Goal: Task Accomplishment & Management: Complete application form

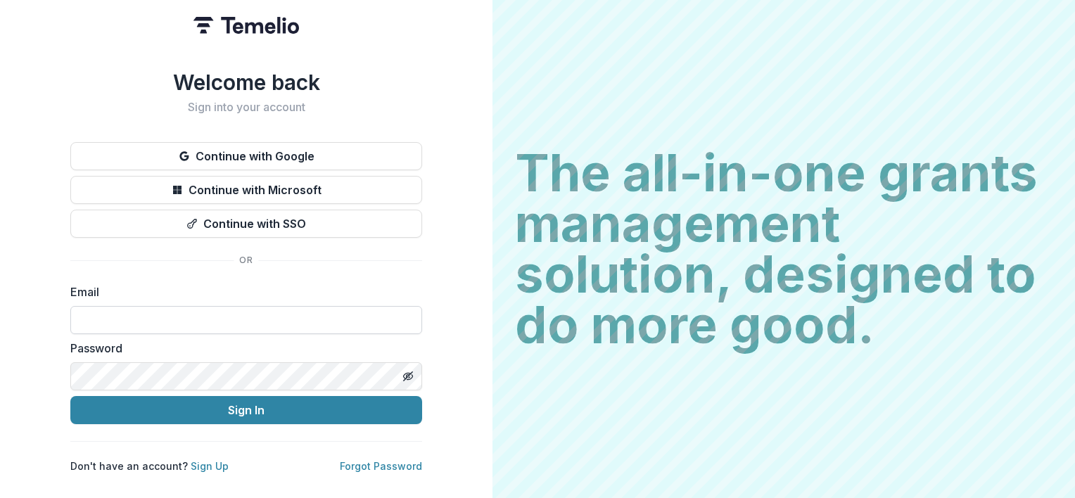
click at [164, 310] on input at bounding box center [246, 320] width 352 height 28
type input "**********"
click at [408, 371] on icon "Toggle password visibility" at bounding box center [407, 376] width 11 height 11
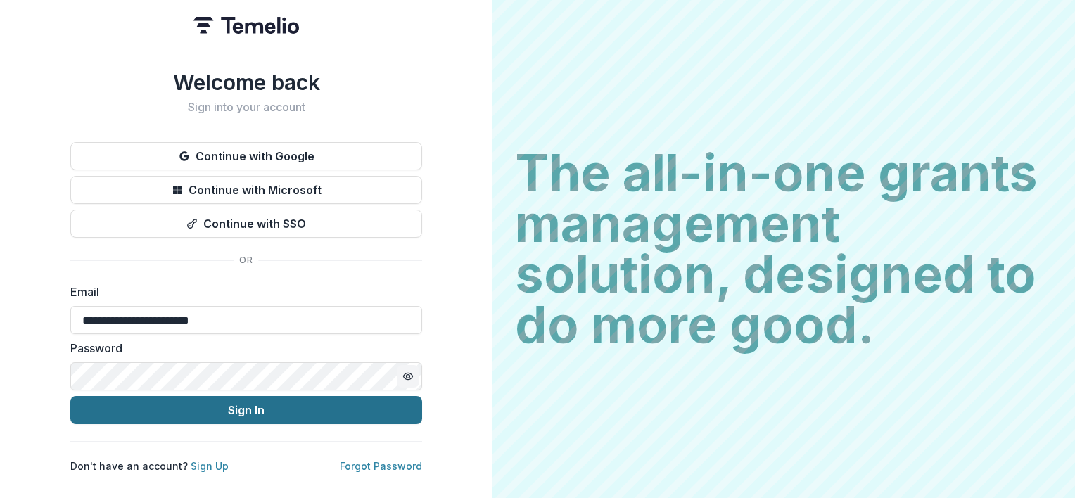
click at [242, 400] on button "Sign In" at bounding box center [246, 410] width 352 height 28
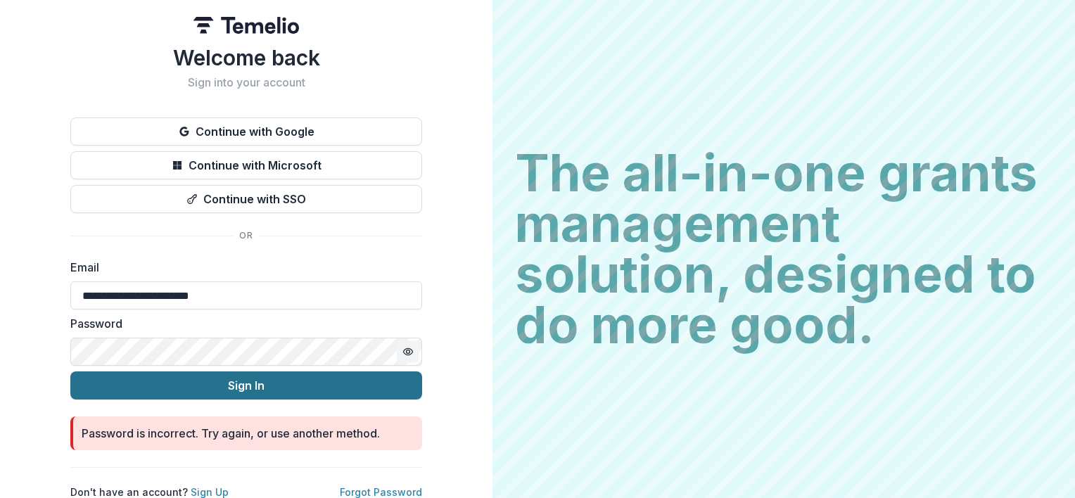
click at [224, 380] on button "Sign In" at bounding box center [246, 385] width 352 height 28
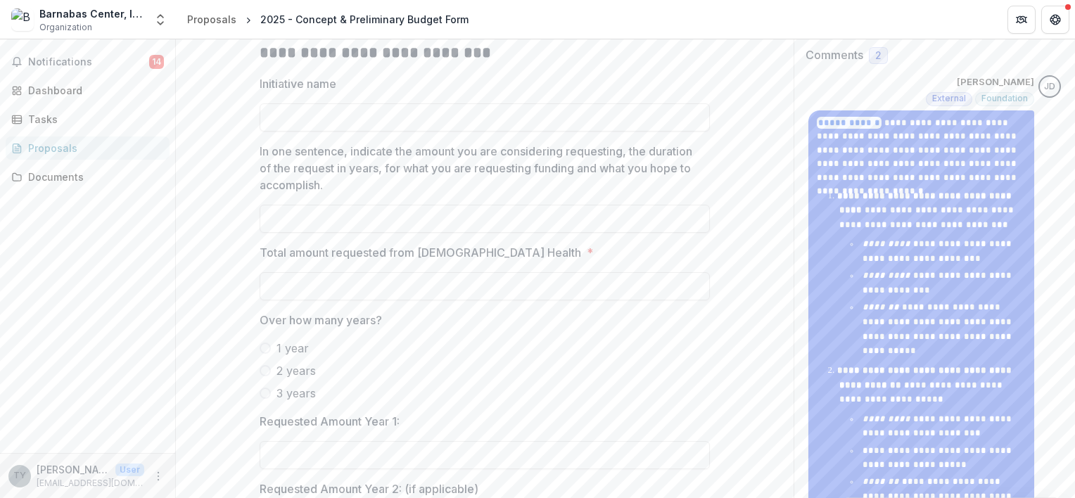
scroll to position [272, 0]
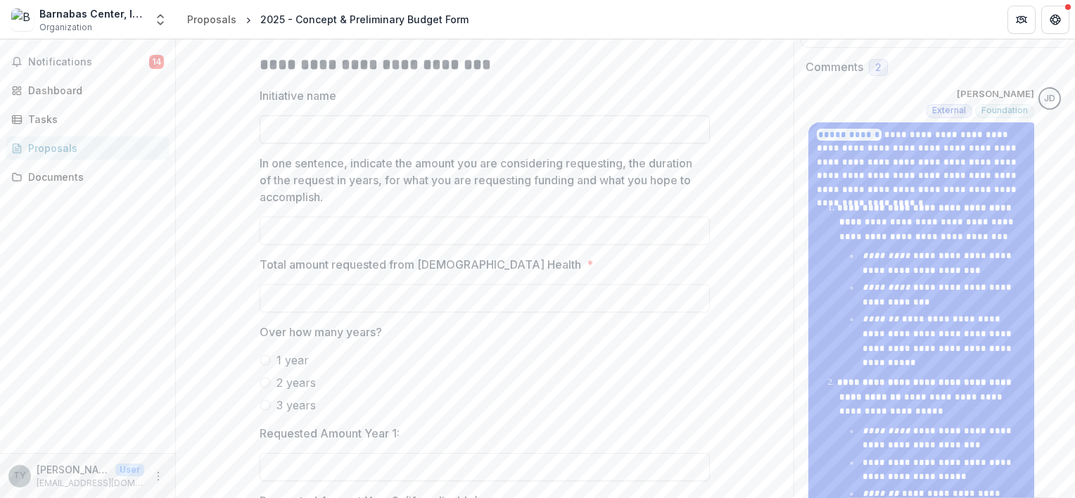
click at [400, 143] on input "Initiative name" at bounding box center [485, 129] width 450 height 28
click at [270, 143] on input "**********" at bounding box center [485, 129] width 450 height 28
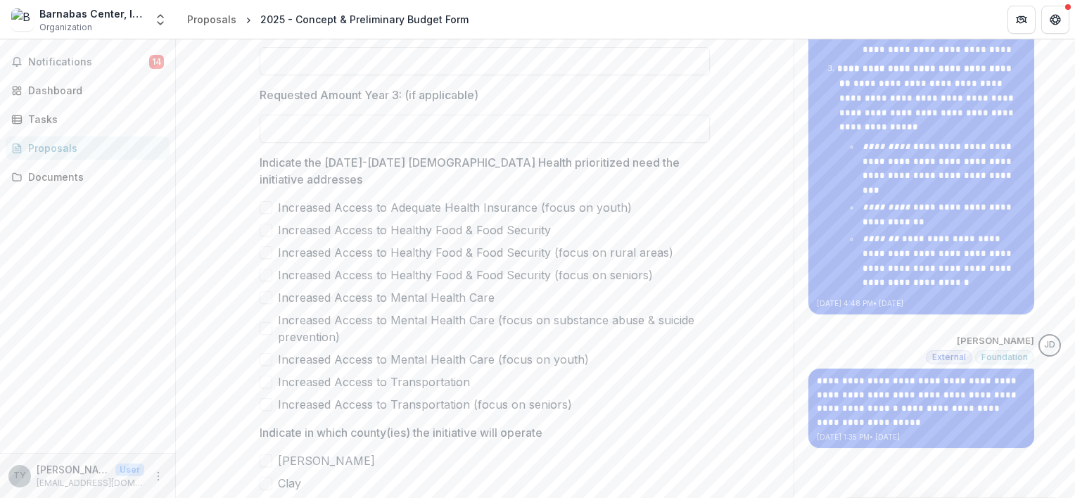
scroll to position [729, 0]
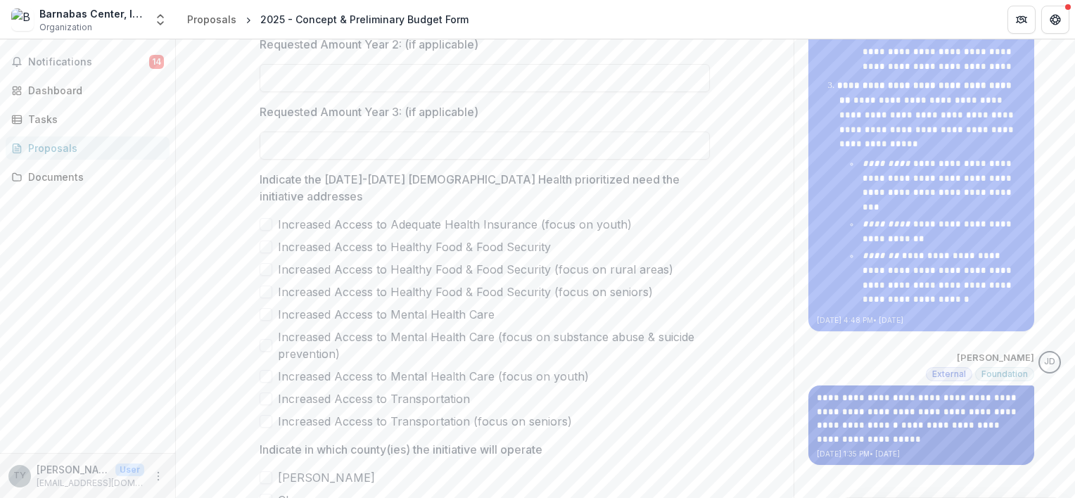
type input "**********"
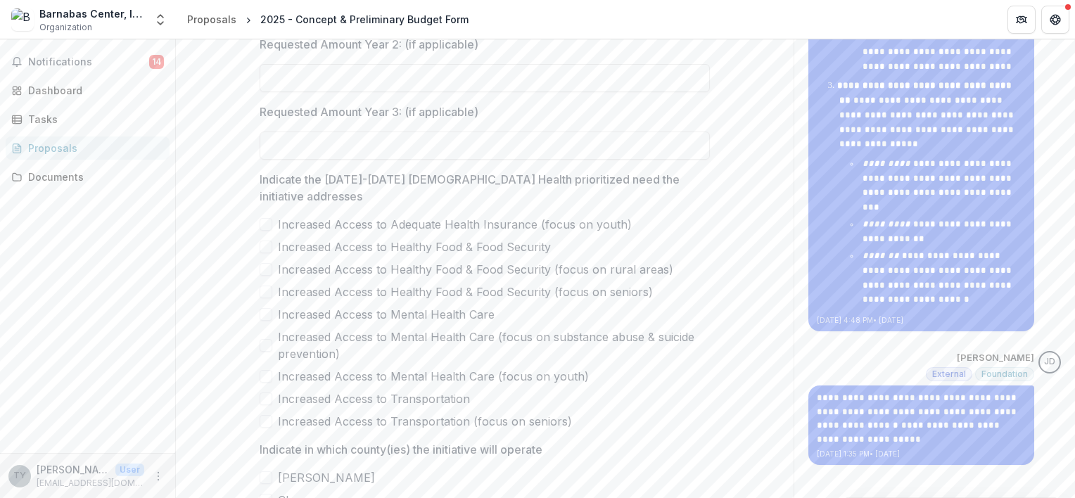
drag, startPoint x: 1074, startPoint y: 156, endPoint x: 1063, endPoint y: 315, distance: 159.3
click at [1063, 315] on div "**********" at bounding box center [625, 268] width 899 height 459
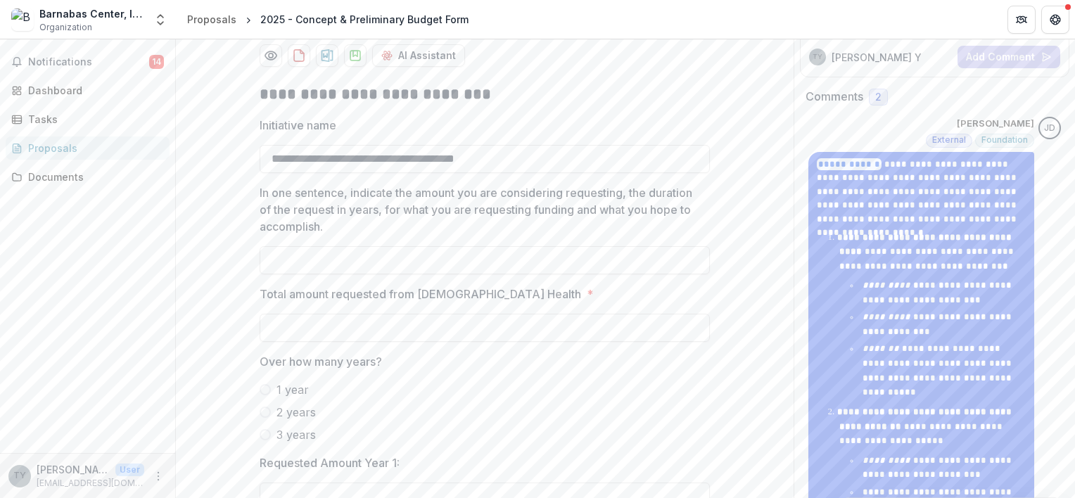
scroll to position [272, 0]
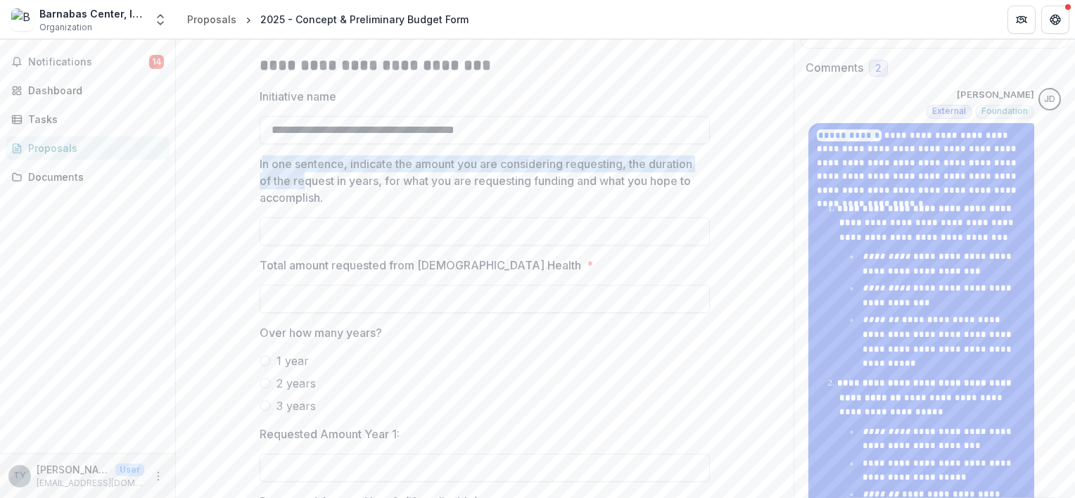
drag, startPoint x: 259, startPoint y: 253, endPoint x: 304, endPoint y: 261, distance: 45.8
click at [304, 206] on p "In one sentence, indicate the amount you are considering requesting, the durati…" at bounding box center [481, 180] width 442 height 51
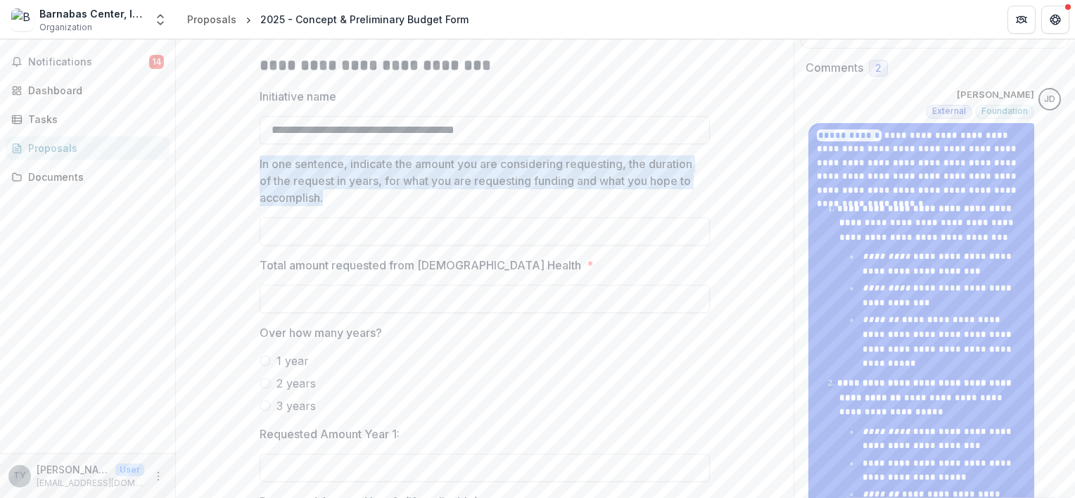
drag, startPoint x: 255, startPoint y: 250, endPoint x: 327, endPoint y: 287, distance: 80.9
drag, startPoint x: 327, startPoint y: 287, endPoint x: 297, endPoint y: 270, distance: 34.6
copy p "In one sentence, indicate the amount you are considering requesting, the durati…"
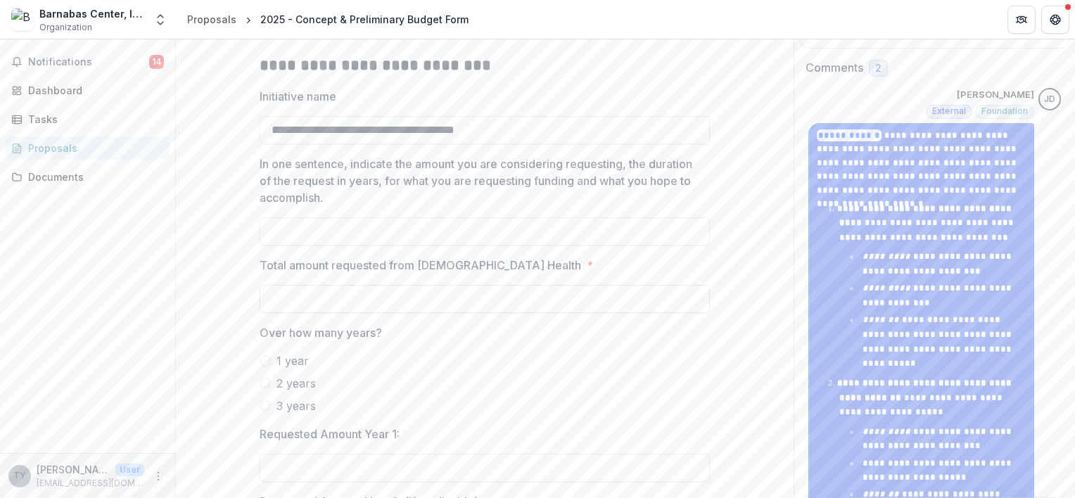
click at [287, 313] on input "Total amount requested from Baptist Health *" at bounding box center [485, 299] width 450 height 28
click at [286, 313] on input "*******" at bounding box center [485, 299] width 450 height 28
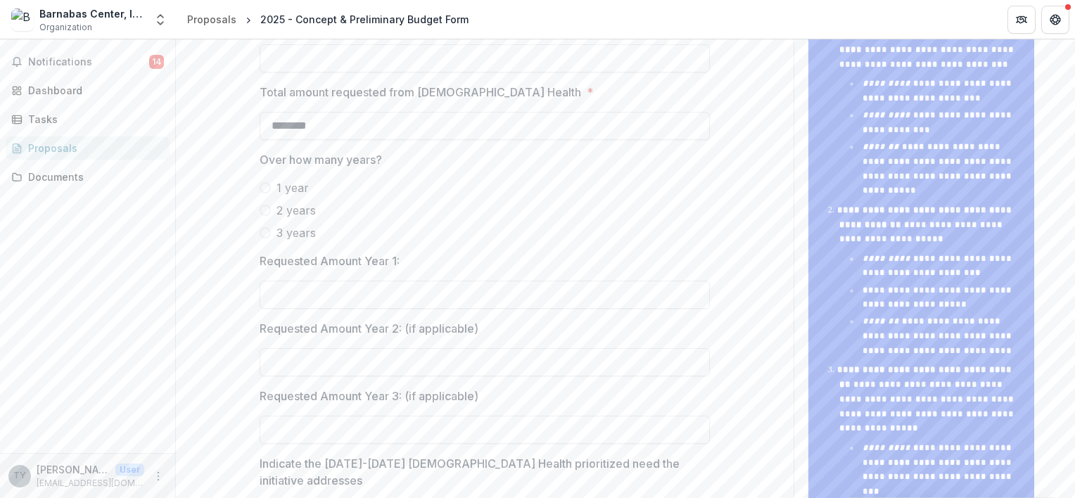
scroll to position [449, 0]
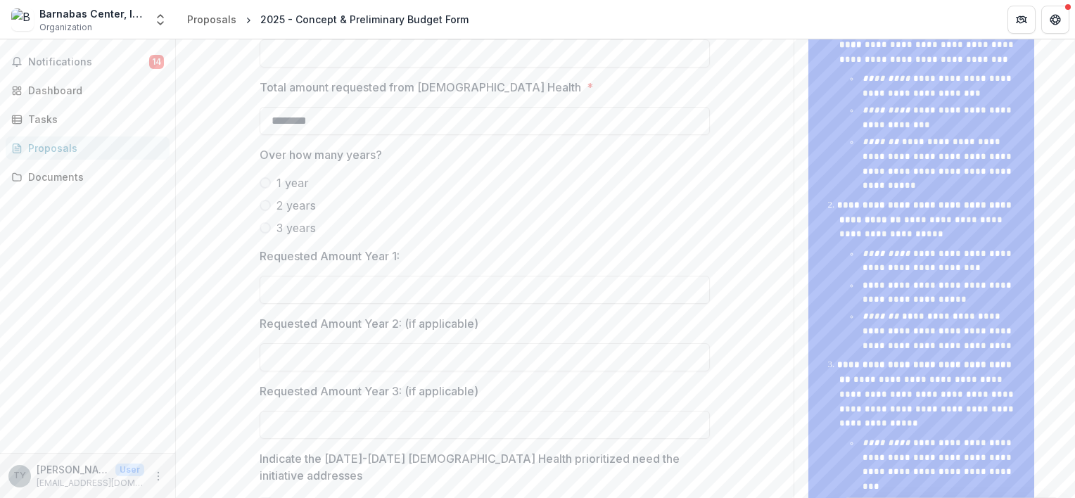
type input "********"
click at [261, 189] on span at bounding box center [265, 182] width 11 height 11
click at [279, 304] on input "Requested Amount Year 1:" at bounding box center [485, 290] width 450 height 28
type input "********"
click at [292, 371] on input "Requested Amount Year 2: (if applicable)" at bounding box center [485, 357] width 450 height 28
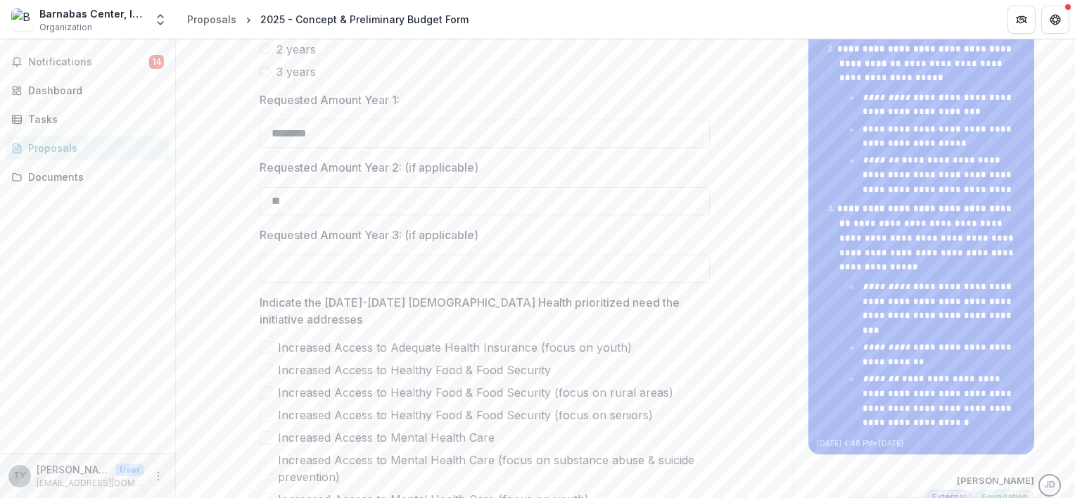
scroll to position [618, 0]
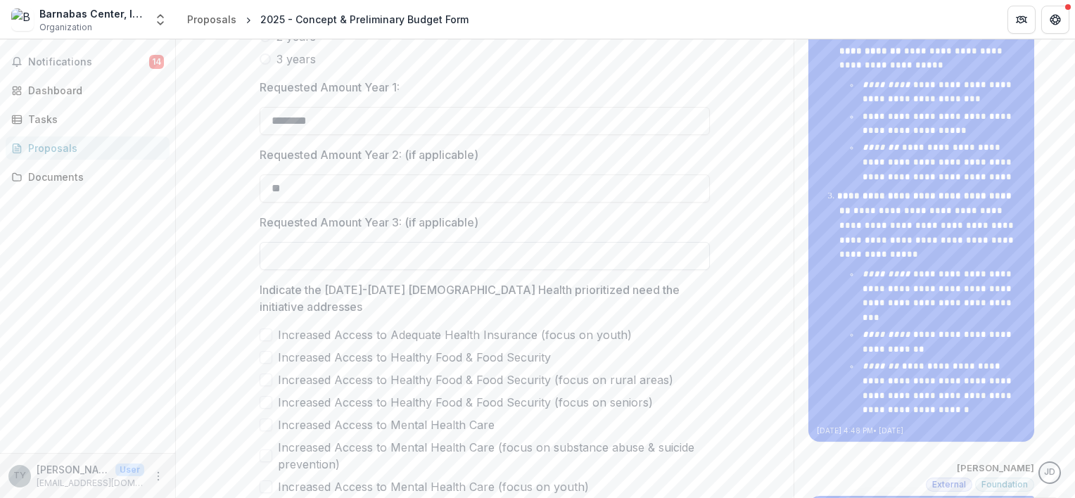
type input "**"
click at [276, 270] on input "Requested Amount Year 3: (if applicable)" at bounding box center [485, 256] width 450 height 28
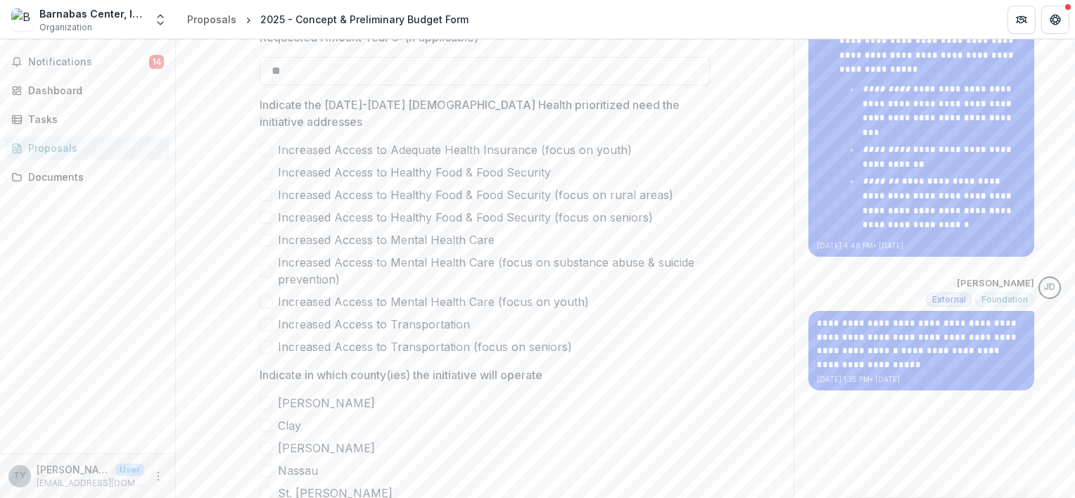
scroll to position [841, 0]
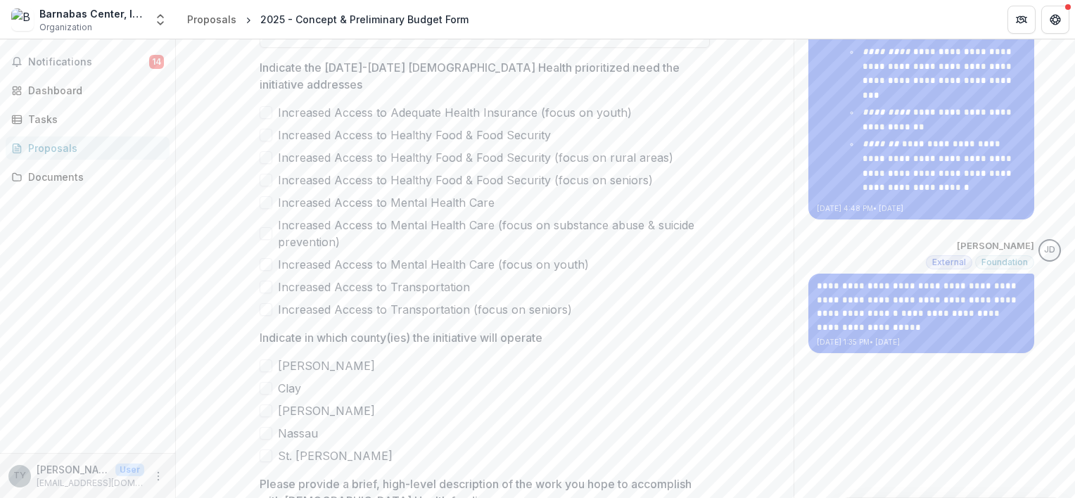
type input "**"
click at [264, 164] on span at bounding box center [266, 157] width 13 height 13
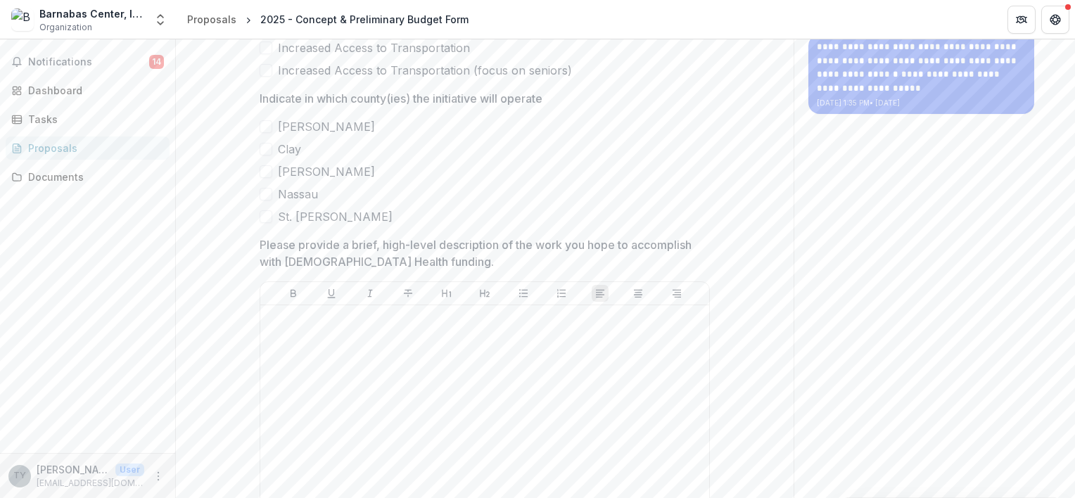
scroll to position [1104, 0]
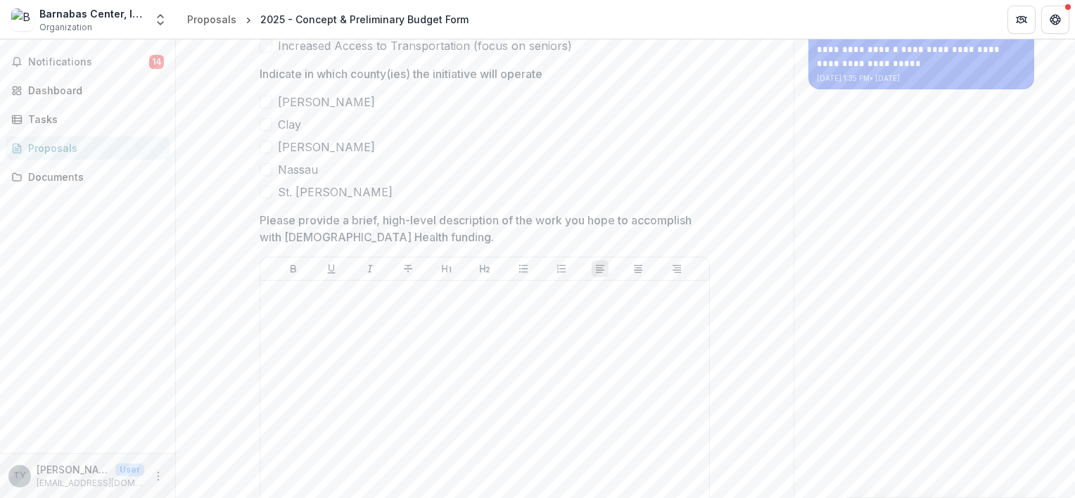
click at [264, 176] on span at bounding box center [266, 169] width 13 height 13
drag, startPoint x: 1077, startPoint y: 214, endPoint x: 1072, endPoint y: 245, distance: 32.0
click at [1072, 247] on div "**********" at bounding box center [625, 268] width 899 height 459
drag, startPoint x: 1074, startPoint y: 219, endPoint x: 1067, endPoint y: 234, distance: 16.4
click at [1074, 245] on div "**********" at bounding box center [625, 268] width 899 height 459
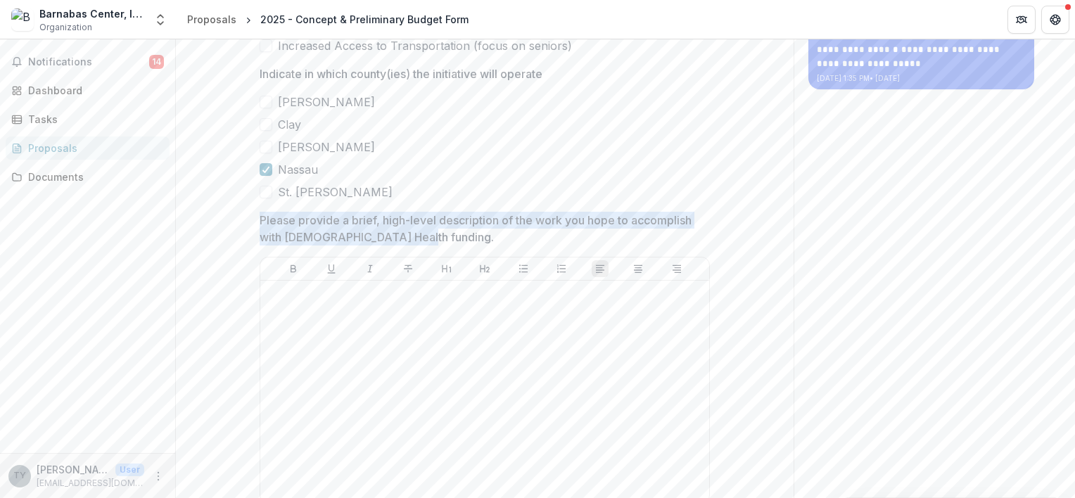
drag, startPoint x: 256, startPoint y: 290, endPoint x: 435, endPoint y: 305, distance: 179.3
copy p "Please provide a brief, high-level description of the work you hope to accompli…"
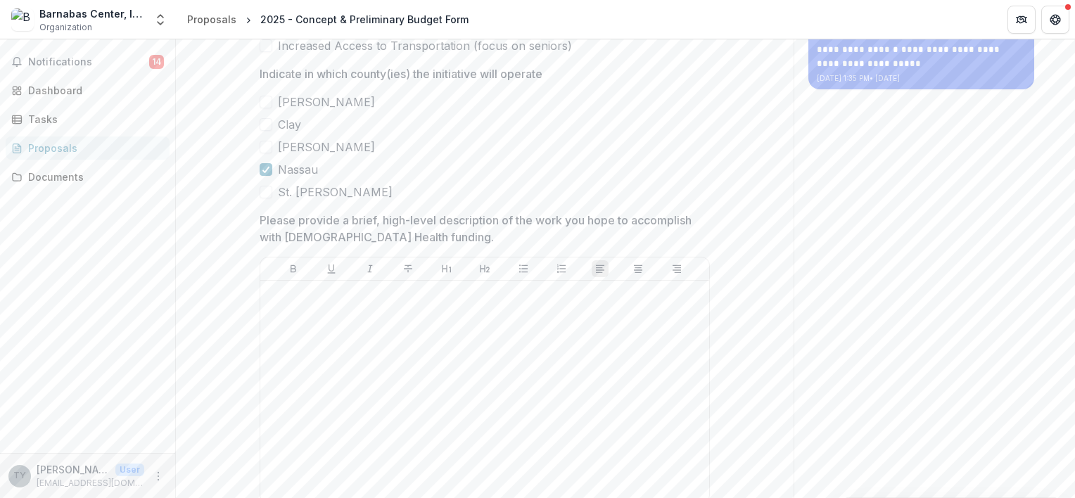
drag, startPoint x: 1044, startPoint y: 428, endPoint x: 1038, endPoint y: 399, distance: 30.1
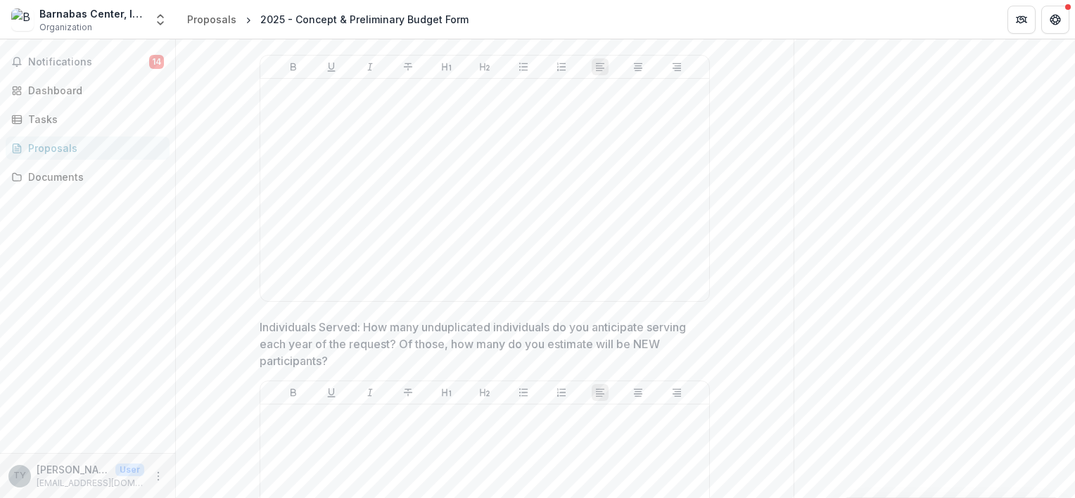
scroll to position [1611, 0]
drag, startPoint x: 257, startPoint y: 93, endPoint x: 354, endPoint y: 106, distance: 98.0
click at [354, 47] on p "Please discuss in specific terms how the funding will increase access in the pr…" at bounding box center [481, 30] width 442 height 34
drag, startPoint x: 258, startPoint y: 92, endPoint x: 366, endPoint y: 107, distance: 109.3
click at [368, 47] on p "Please discuss in specific terms how the funding will increase access in the pr…" at bounding box center [481, 30] width 442 height 34
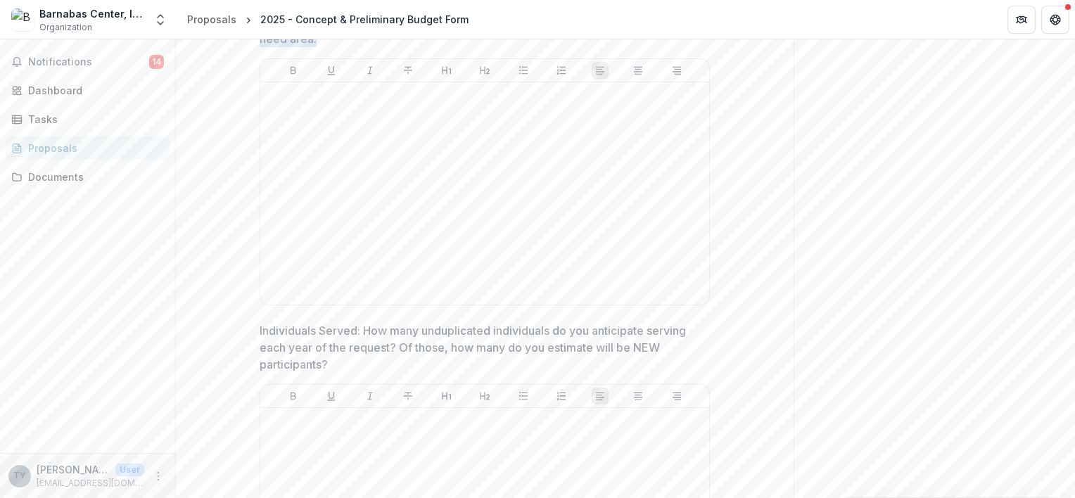
drag, startPoint x: 357, startPoint y: 108, endPoint x: 260, endPoint y: 101, distance: 97.4
click at [260, 47] on p "Please discuss in specific terms how the funding will increase access in the pr…" at bounding box center [481, 30] width 442 height 34
drag, startPoint x: 257, startPoint y: 93, endPoint x: 350, endPoint y: 110, distance: 94.4
click at [350, 47] on p "Please discuss in specific terms how the funding will increase access in the pr…" at bounding box center [481, 30] width 442 height 34
click at [351, 47] on p "Please discuss in specific terms how the funding will increase access in the pr…" at bounding box center [481, 30] width 442 height 34
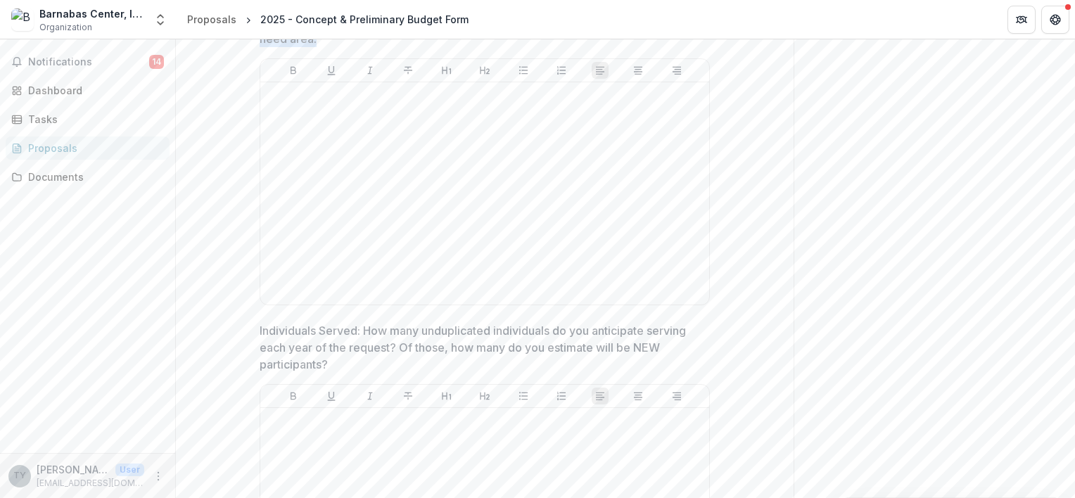
drag, startPoint x: 351, startPoint y: 111, endPoint x: 276, endPoint y: 101, distance: 75.9
click at [276, 47] on p "Please discuss in specific terms how the funding will increase access in the pr…" at bounding box center [481, 30] width 442 height 34
drag, startPoint x: 260, startPoint y: 90, endPoint x: 352, endPoint y: 108, distance: 94.5
click at [352, 47] on p "Please discuss in specific terms how the funding will increase access in the pr…" at bounding box center [481, 30] width 442 height 34
drag, startPoint x: 354, startPoint y: 110, endPoint x: 267, endPoint y: 94, distance: 88.7
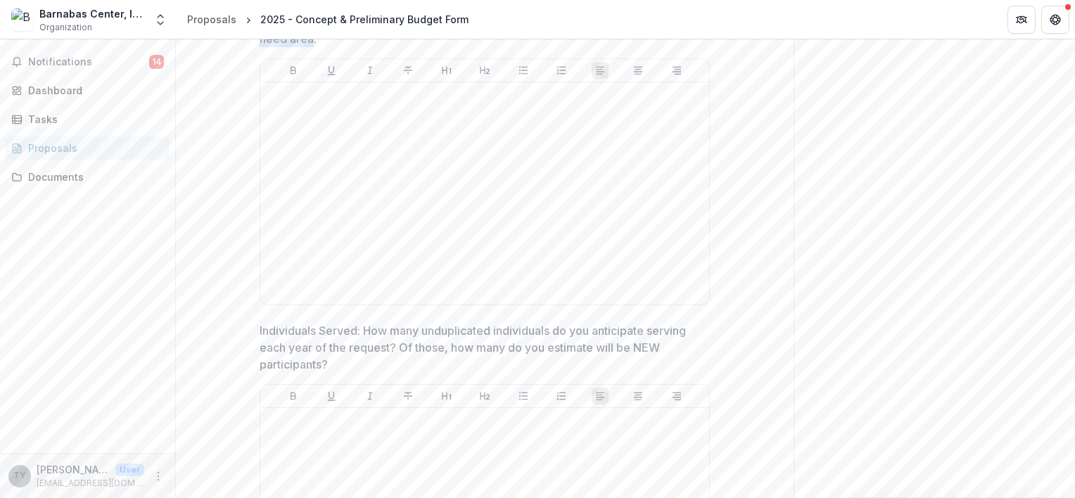
click at [269, 47] on p "Please discuss in specific terms how the funding will increase access in the pr…" at bounding box center [481, 30] width 442 height 34
drag, startPoint x: 267, startPoint y: 94, endPoint x: 568, endPoint y: 161, distance: 309.1
click at [568, 103] on p at bounding box center [484, 95] width 437 height 15
drag, startPoint x: 258, startPoint y: 91, endPoint x: 633, endPoint y: 91, distance: 374.9
click at [633, 47] on p "Please discuss in specific terms how the funding will increase access in the pr…" at bounding box center [481, 30] width 442 height 34
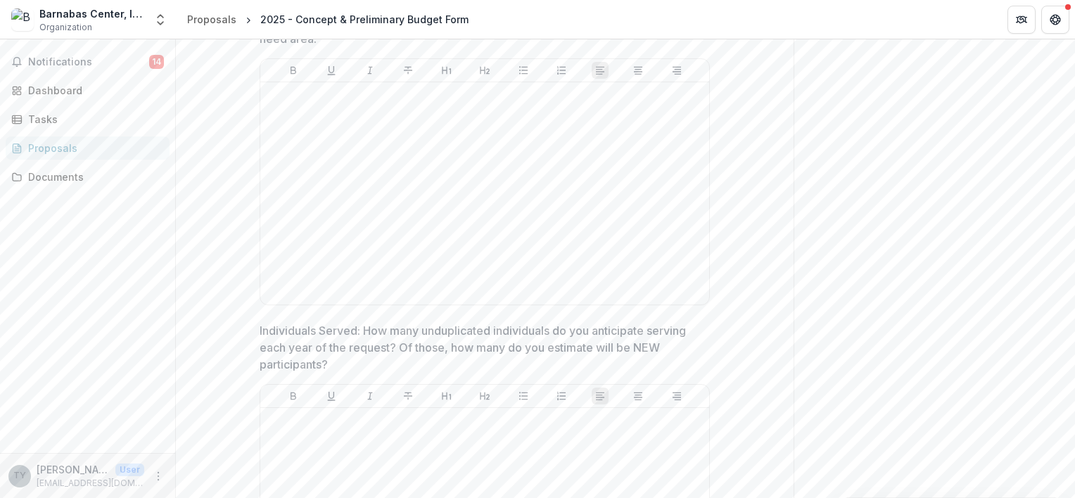
drag, startPoint x: 1074, startPoint y: 280, endPoint x: 1075, endPoint y: 300, distance: 19.7
click at [1074, 300] on html "**********" at bounding box center [537, 249] width 1075 height 498
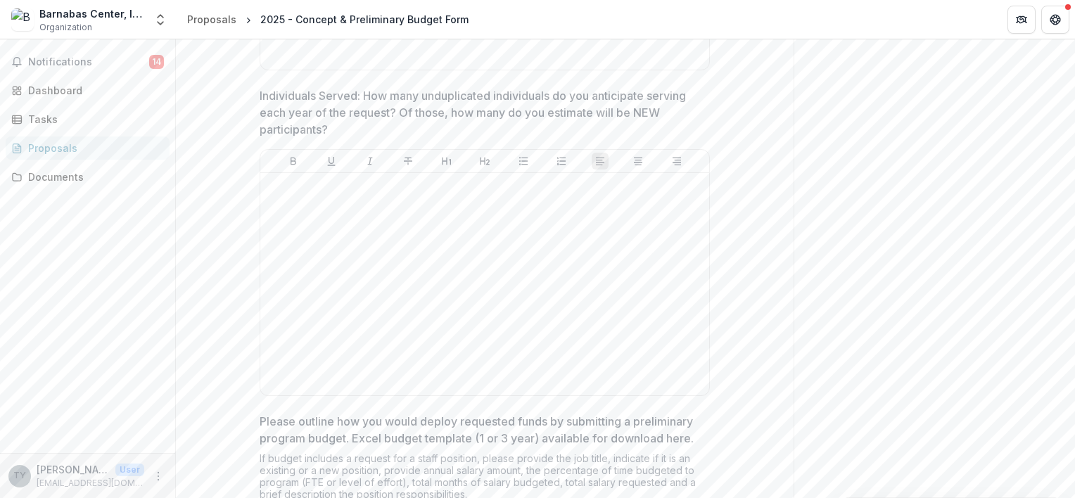
scroll to position [1875, 0]
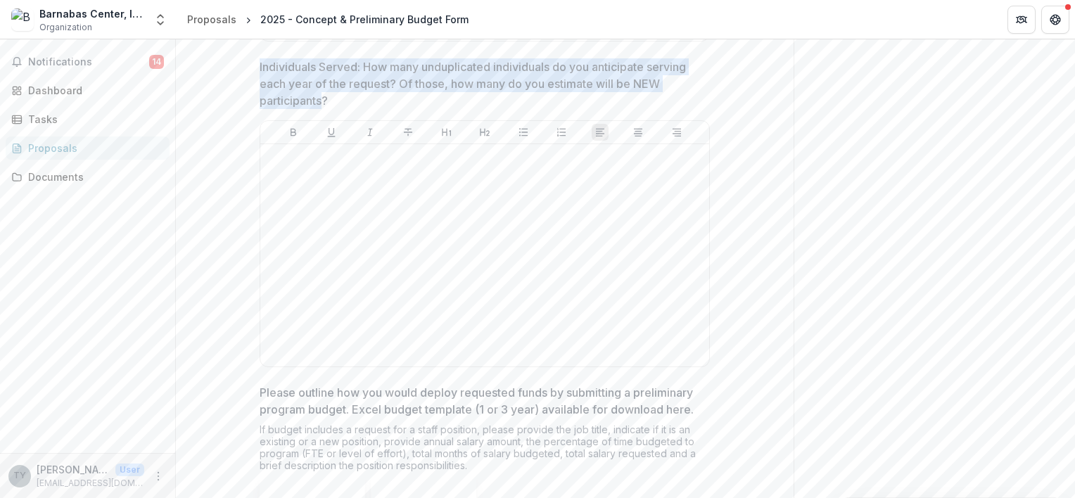
drag, startPoint x: 257, startPoint y: 137, endPoint x: 322, endPoint y: 171, distance: 73.6
click at [322, 109] on p "Individuals Served: How many unduplicated individuals do you anticipate serving…" at bounding box center [481, 83] width 442 height 51
drag, startPoint x: 322, startPoint y: 171, endPoint x: 261, endPoint y: 136, distance: 70.2
click at [261, 109] on p "Individuals Served: How many unduplicated individuals do you anticipate serving…" at bounding box center [481, 83] width 442 height 51
drag, startPoint x: 262, startPoint y: 136, endPoint x: 301, endPoint y: 170, distance: 51.9
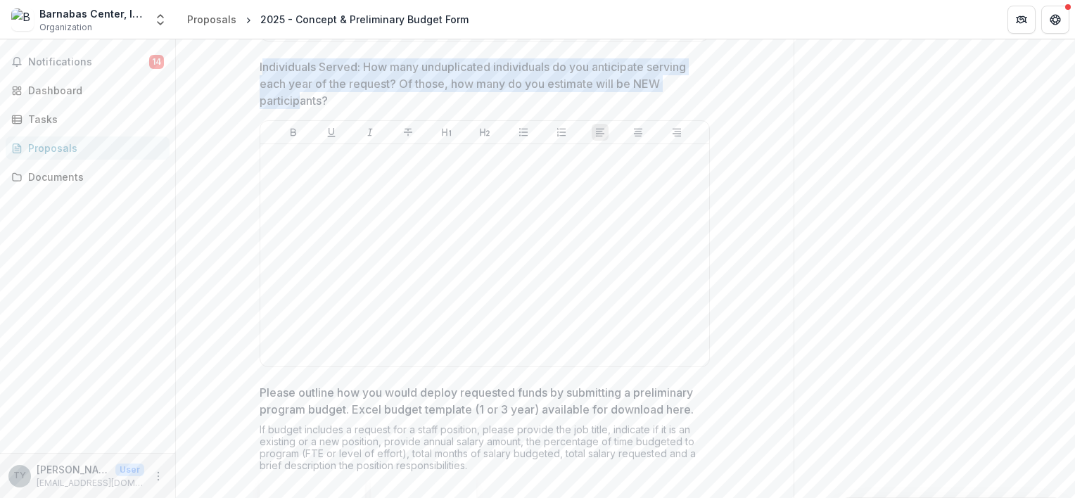
click at [301, 109] on p "Individuals Served: How many unduplicated individuals do you anticipate serving…" at bounding box center [481, 83] width 442 height 51
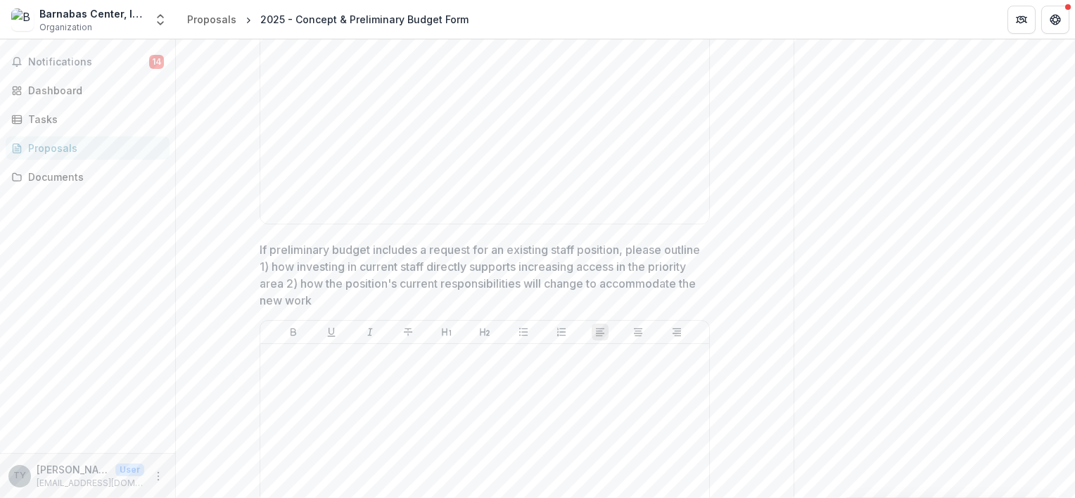
scroll to position [2678, 0]
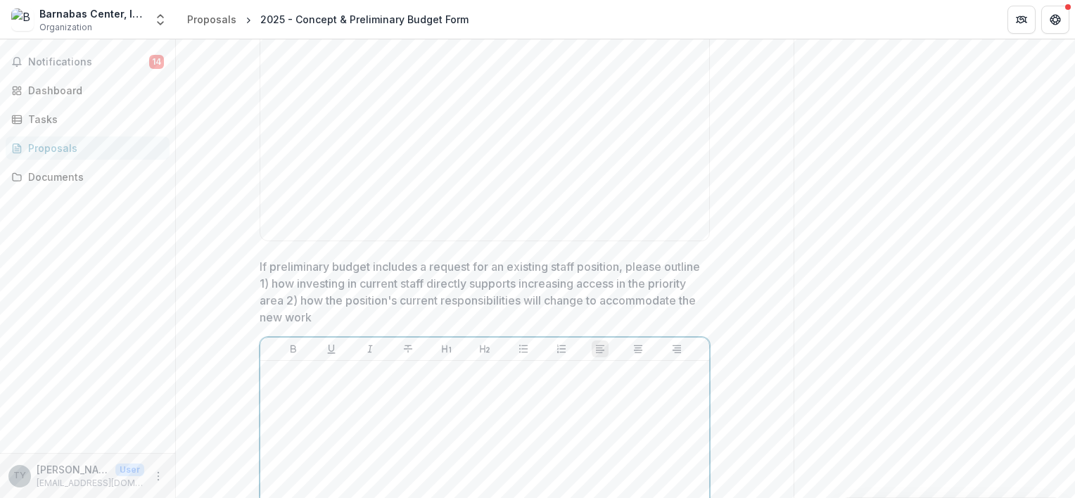
click at [306, 461] on div at bounding box center [484, 471] width 437 height 211
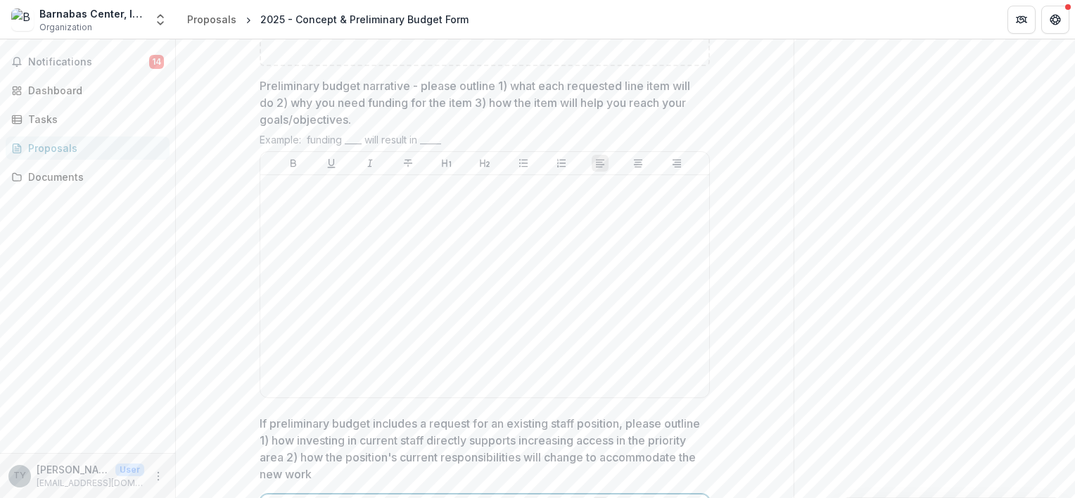
scroll to position [2510, 0]
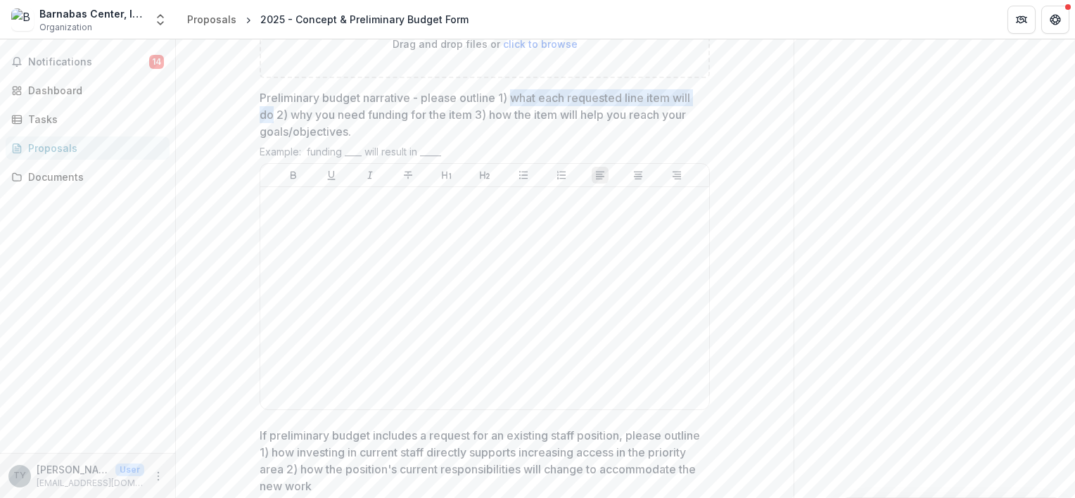
drag, startPoint x: 514, startPoint y: 171, endPoint x: 270, endPoint y: 183, distance: 244.4
click at [270, 140] on p "Preliminary budget narrative - please outline 1) what each requested line item …" at bounding box center [481, 114] width 442 height 51
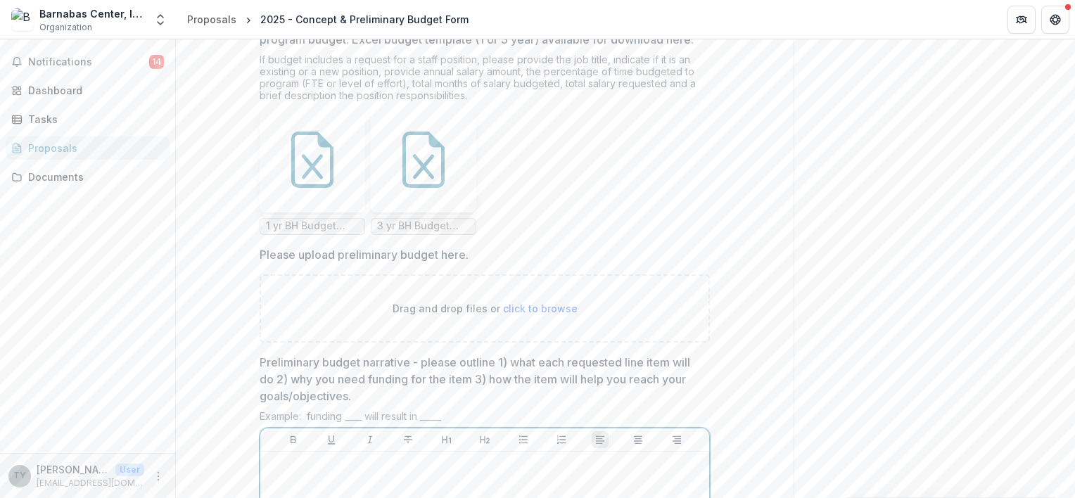
scroll to position [2246, 0]
click at [309, 234] on span "1 yr BH Budget Template.xlsx" at bounding box center [313, 225] width 106 height 17
click at [314, 187] on icon at bounding box center [312, 159] width 56 height 56
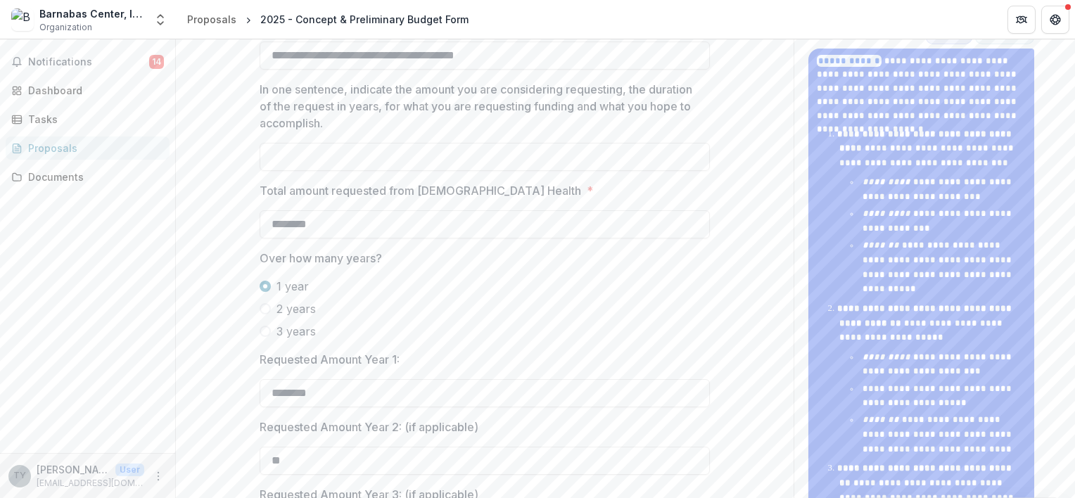
scroll to position [0, 0]
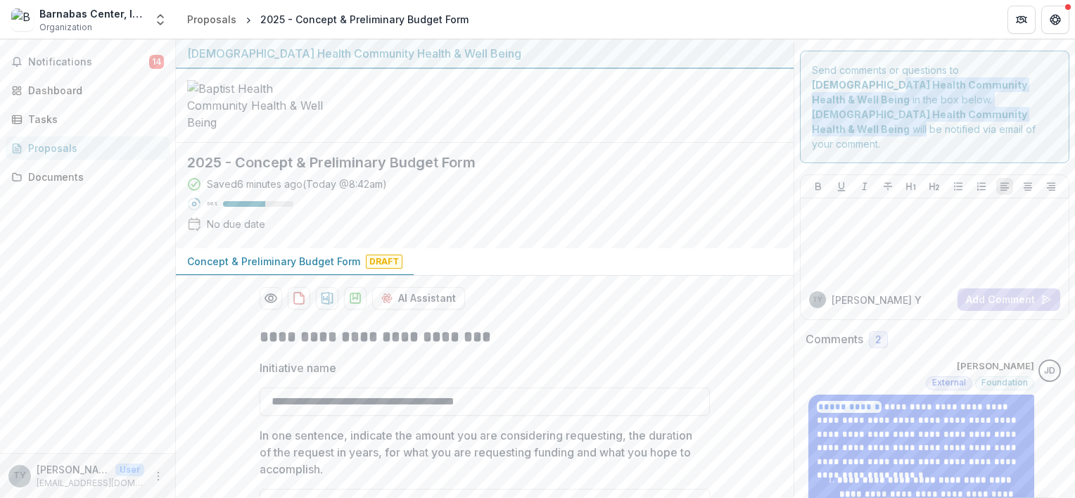
drag, startPoint x: 1074, startPoint y: 52, endPoint x: 1072, endPoint y: 93, distance: 40.8
click at [1072, 93] on div "**********" at bounding box center [625, 268] width 899 height 459
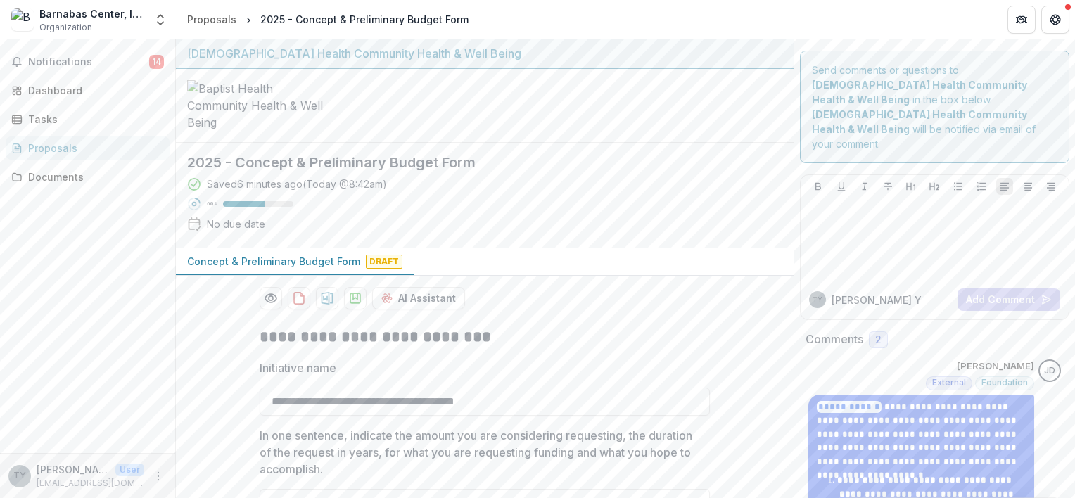
click at [705, 142] on div at bounding box center [485, 106] width 618 height 74
drag, startPoint x: 1074, startPoint y: 56, endPoint x: 1071, endPoint y: 89, distance: 33.2
click at [1071, 89] on div "**********" at bounding box center [625, 268] width 899 height 459
click at [641, 143] on div at bounding box center [485, 106] width 618 height 74
click at [155, 56] on span "14" at bounding box center [156, 62] width 15 height 14
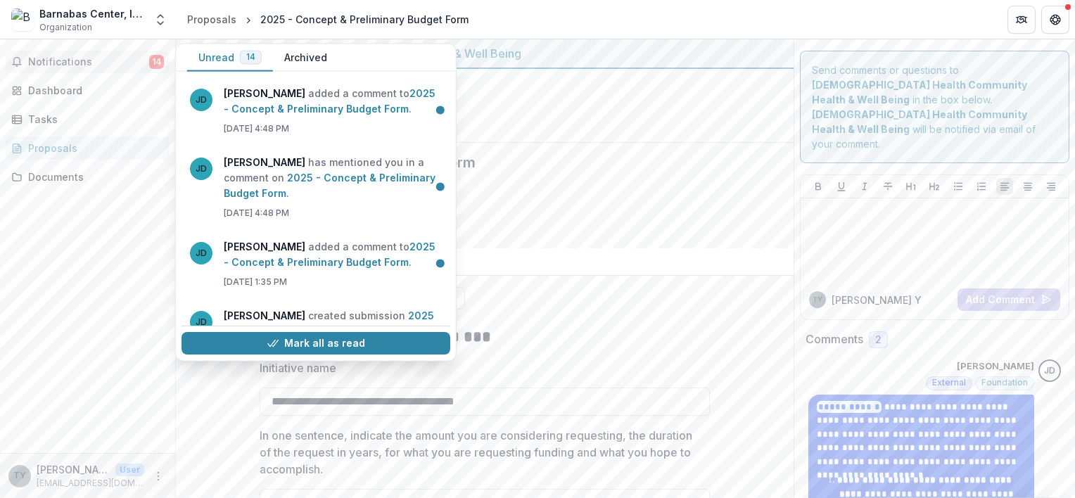
click at [37, 60] on span "Notifications" at bounding box center [88, 62] width 121 height 12
